Goal: Information Seeking & Learning: Learn about a topic

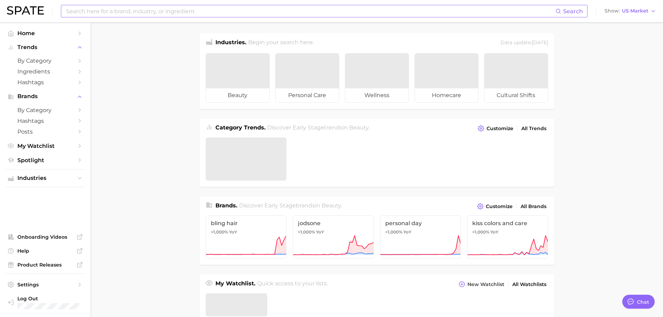
type textarea "x"
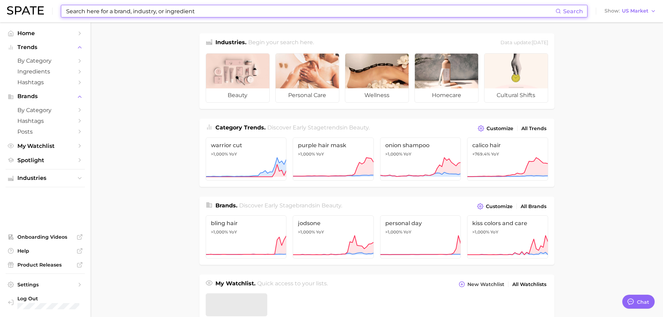
click at [145, 11] on input at bounding box center [310, 11] width 490 height 12
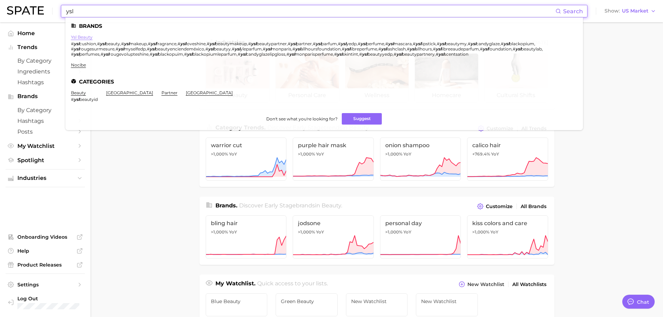
type input "ysl"
click at [83, 37] on link "ysl beauty" at bounding box center [82, 36] width 22 height 5
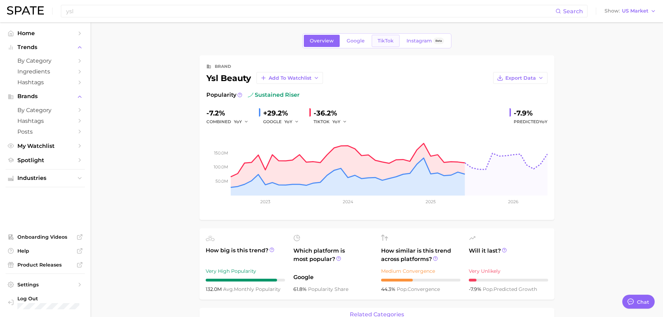
click at [380, 37] on link "TikTok" at bounding box center [386, 41] width 28 height 12
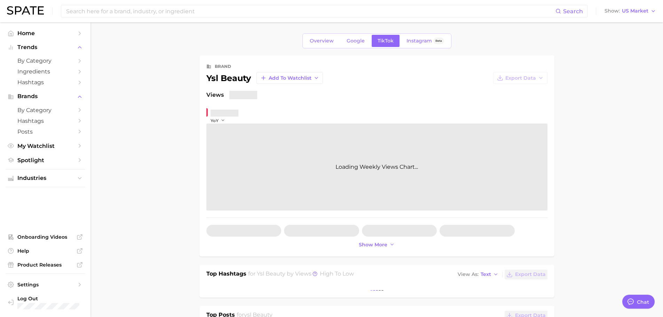
type textarea "x"
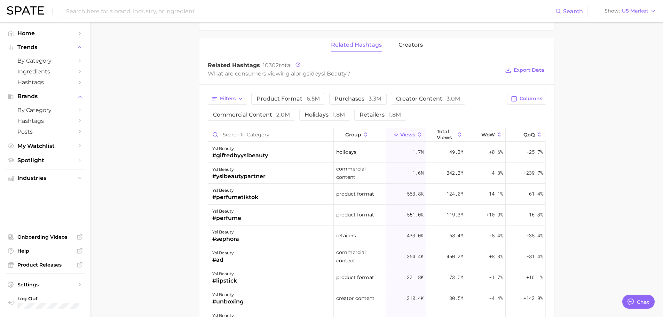
scroll to position [488, 0]
click at [269, 129] on input "Search in category" at bounding box center [270, 134] width 125 height 13
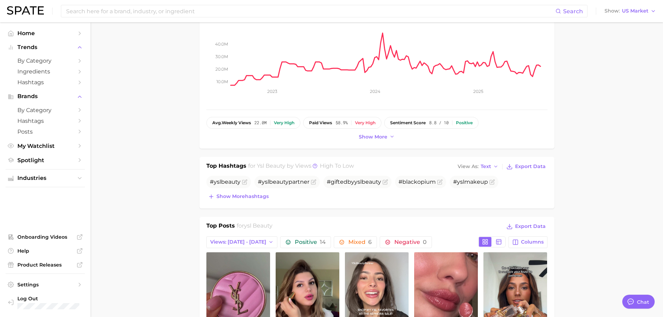
scroll to position [0, 0]
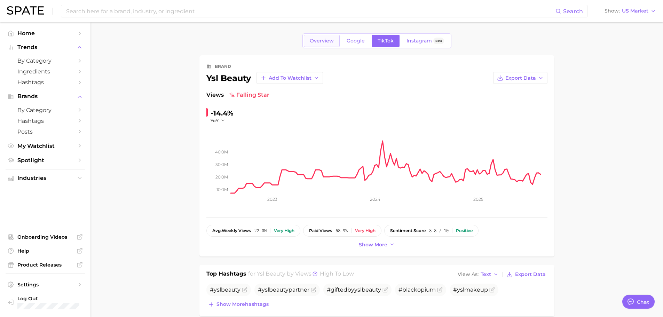
type input "baby"
click at [338, 41] on link "Overview" at bounding box center [322, 41] width 36 height 12
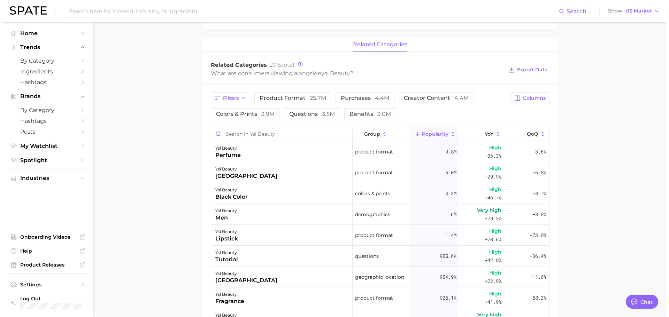
scroll to position [279, 0]
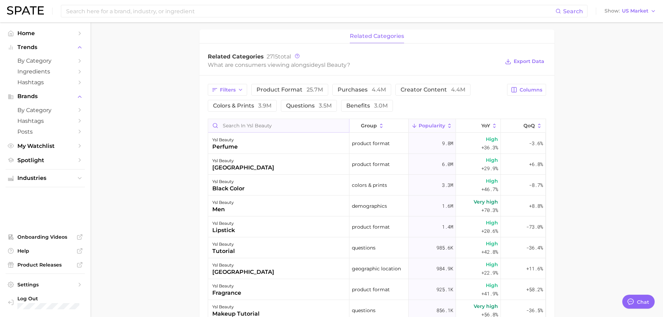
click at [291, 132] on input "Search in ysl beauty" at bounding box center [278, 125] width 141 height 13
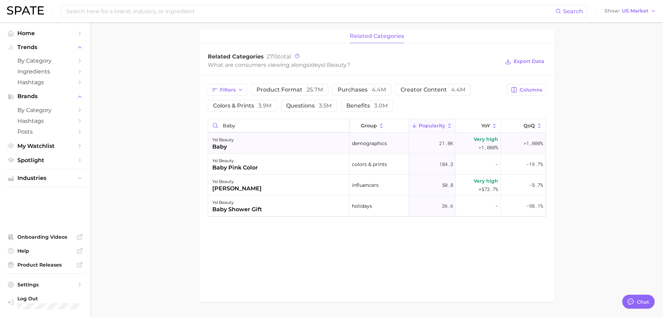
type input "baby"
click at [336, 140] on div "ysl beauty baby" at bounding box center [278, 143] width 141 height 21
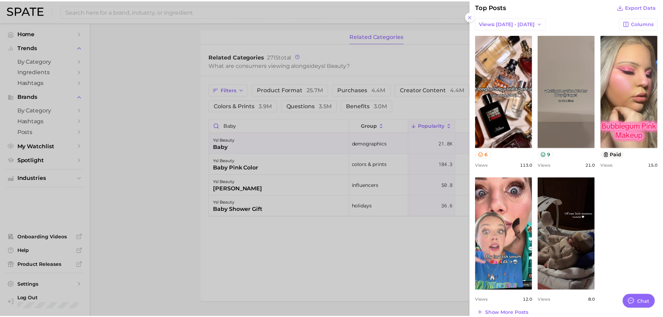
scroll to position [287, 0]
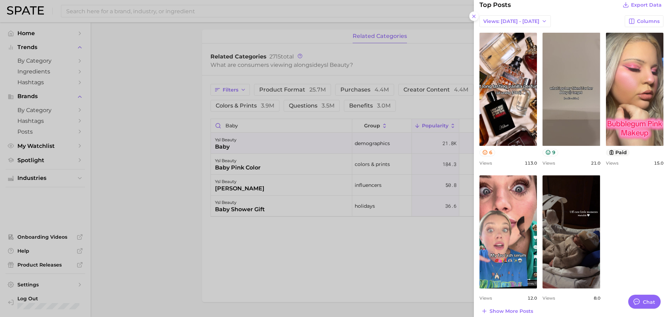
click at [361, 243] on div at bounding box center [334, 158] width 669 height 317
